Goal: Task Accomplishment & Management: Use online tool/utility

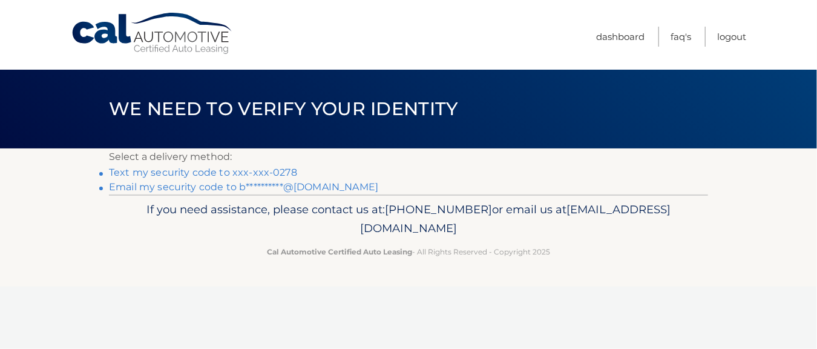
click at [284, 173] on link "Text my security code to xxx-xxx-0278" at bounding box center [203, 172] width 188 height 12
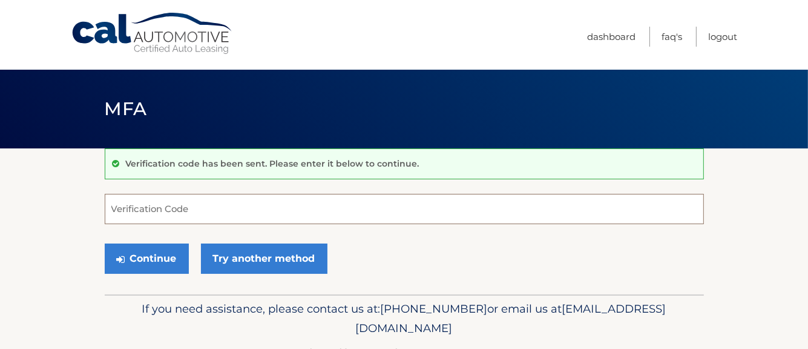
click at [266, 207] on input "Verification Code" at bounding box center [404, 209] width 599 height 30
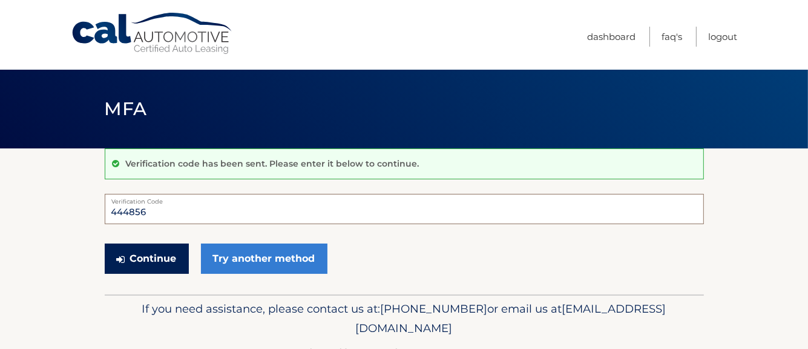
type input "444856"
click at [156, 255] on button "Continue" at bounding box center [147, 258] width 84 height 30
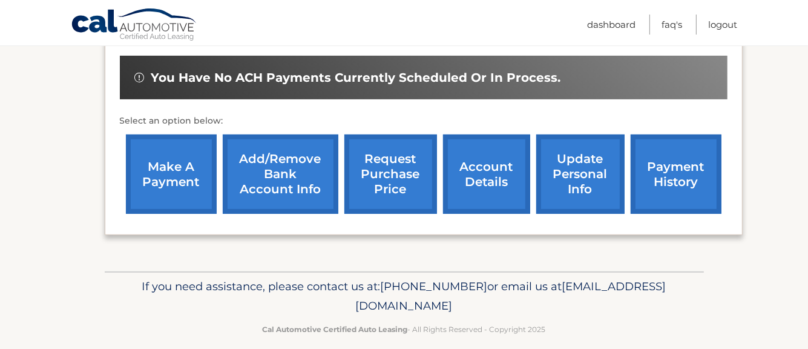
scroll to position [383, 0]
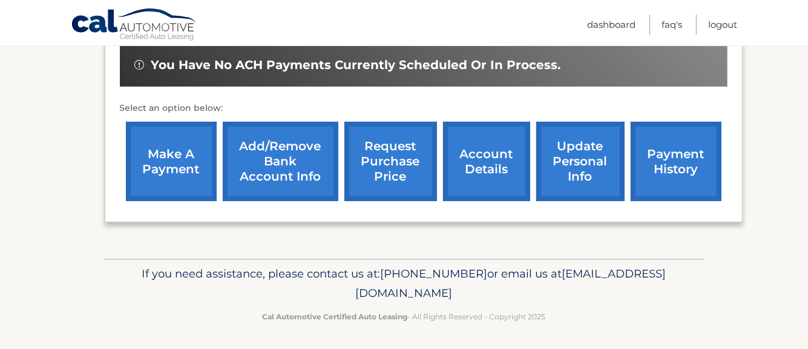
click at [149, 152] on link "make a payment" at bounding box center [171, 161] width 91 height 79
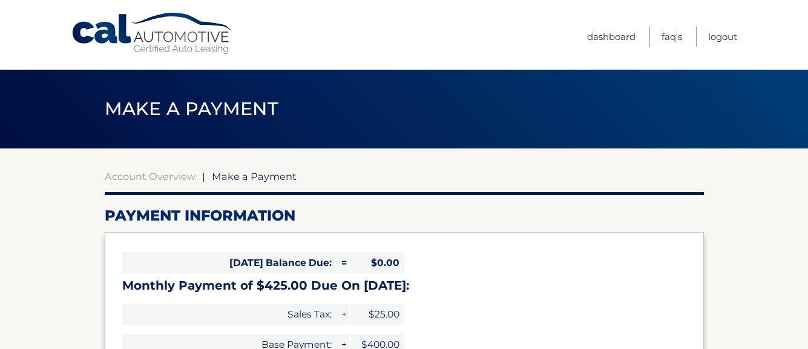
select select "ZDk0NTQzYmUtNzU1Mi00OTczLTk2MjAtMGNkN2JmZTUwN2Ex"
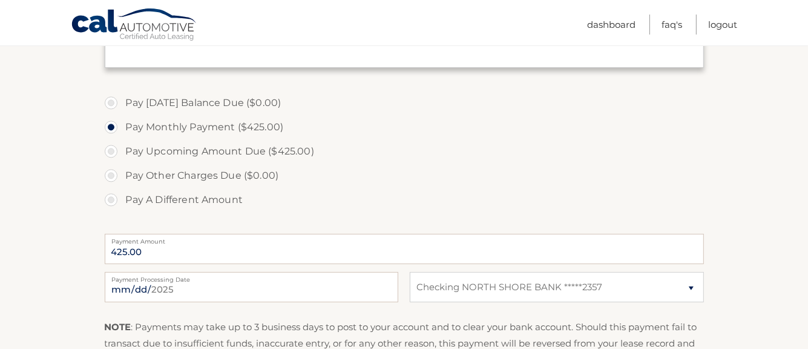
scroll to position [345, 0]
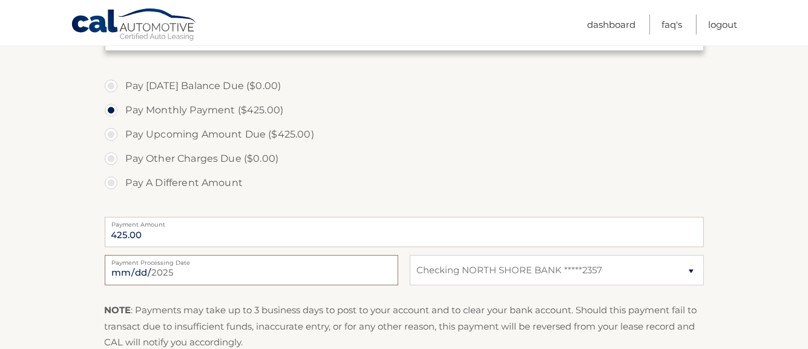
click at [174, 274] on input "[DATE]" at bounding box center [252, 270] width 294 height 30
click at [176, 271] on input "[DATE]" at bounding box center [252, 270] width 294 height 30
click at [183, 269] on input "Payment Date" at bounding box center [252, 270] width 294 height 30
type input "[DATE]"
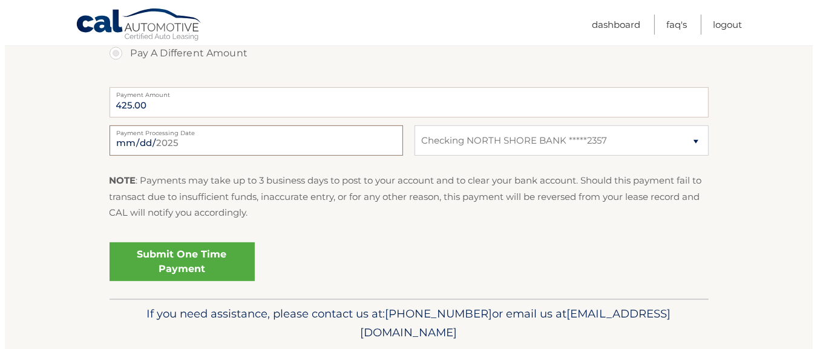
scroll to position [484, 0]
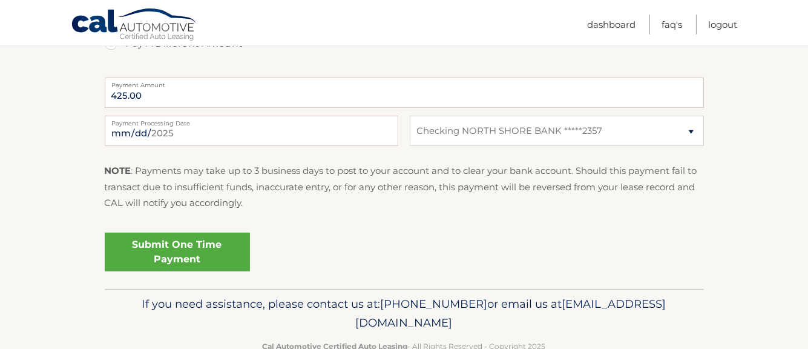
click at [217, 252] on link "Submit One Time Payment" at bounding box center [177, 251] width 145 height 39
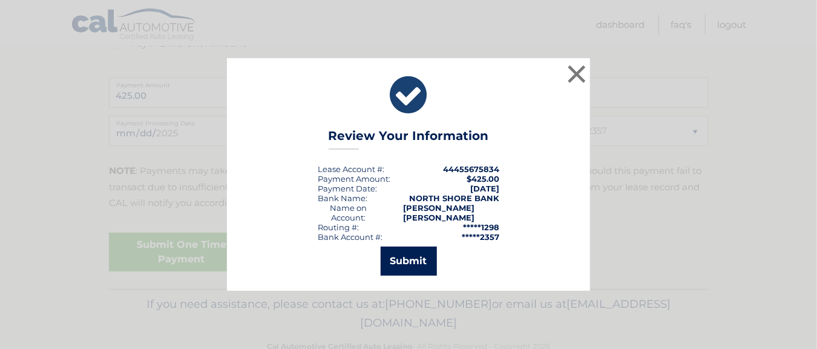
click at [416, 259] on button "Submit" at bounding box center [409, 260] width 56 height 29
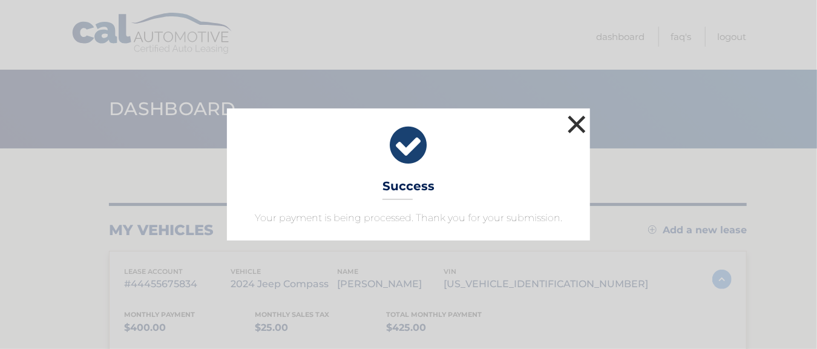
click at [578, 120] on button "×" at bounding box center [577, 124] width 24 height 24
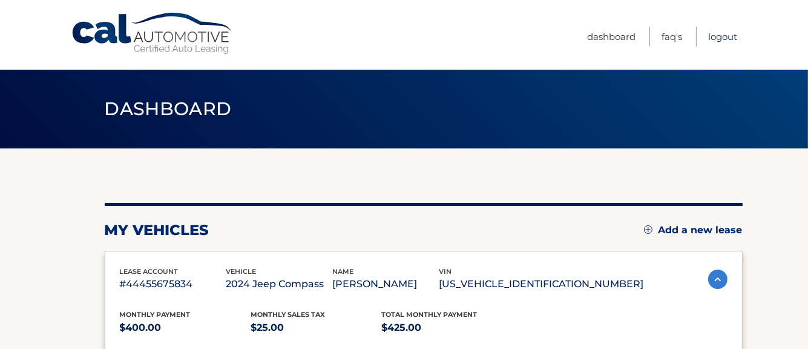
click at [722, 35] on link "Logout" at bounding box center [722, 37] width 29 height 20
